Goal: Find specific page/section: Find specific page/section

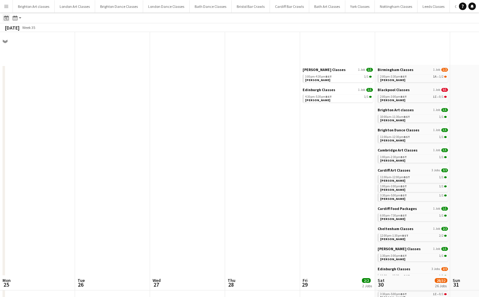
click at [8, 16] on icon at bounding box center [6, 17] width 5 height 5
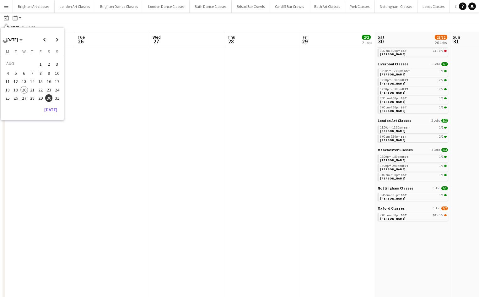
scroll to position [0, 216]
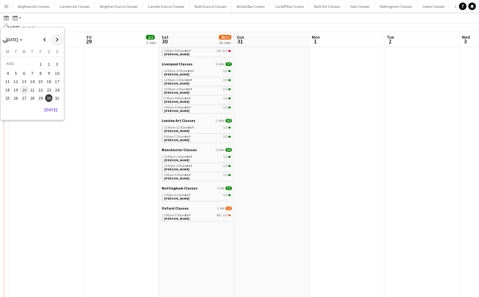
click at [56, 41] on span "Next month" at bounding box center [57, 39] width 13 height 13
click at [47, 71] on span "6" at bounding box center [49, 72] width 8 height 8
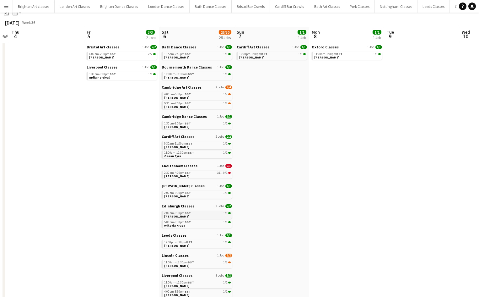
scroll to position [0, 0]
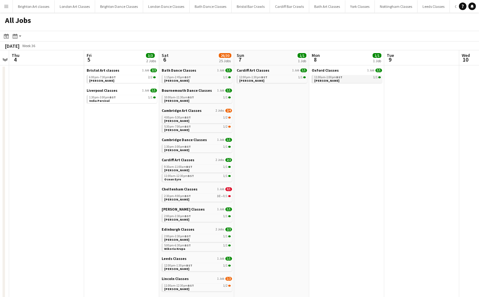
click at [321, 82] on span "[PERSON_NAME]" at bounding box center [326, 81] width 25 height 4
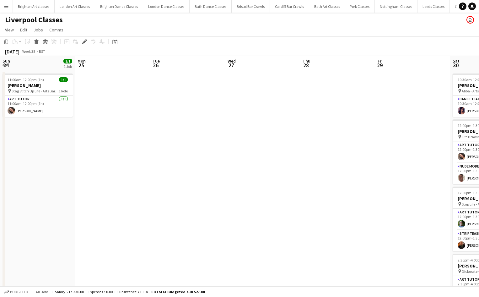
scroll to position [0, 216]
